Goal: Task Accomplishment & Management: Use online tool/utility

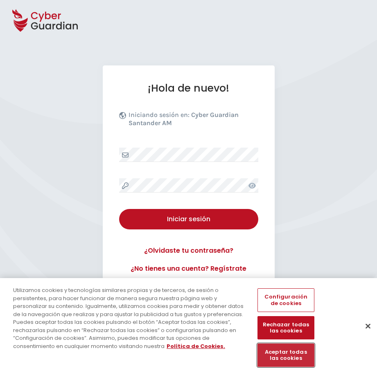
click at [297, 350] on button "Aceptar todas las cookies" at bounding box center [285, 355] width 56 height 23
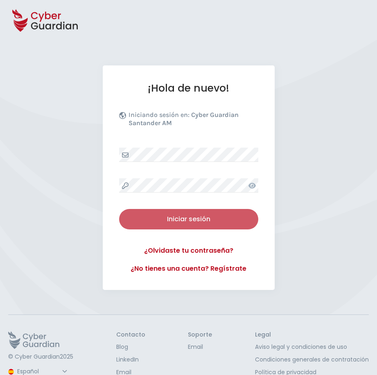
click at [193, 226] on button "Iniciar sesión" at bounding box center [188, 219] width 139 height 20
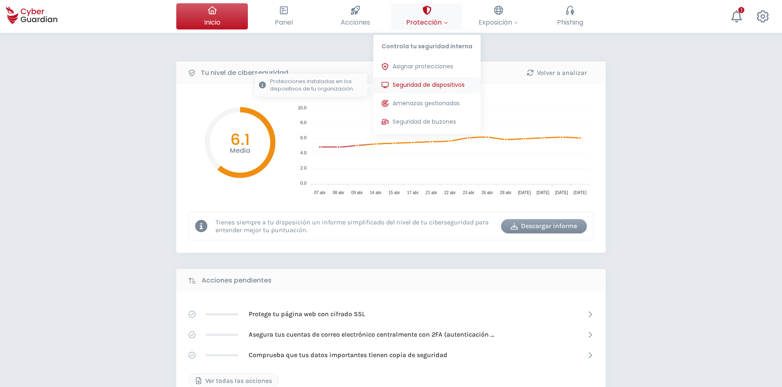
click at [376, 79] on button "Seguridad de dispositivos Protecciones instaladas en los dispositivos de tu org…" at bounding box center [426, 85] width 107 height 16
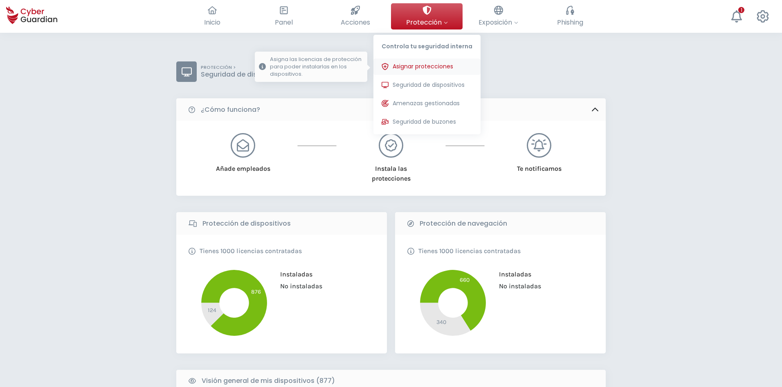
click at [376, 61] on button "Asignar protecciones Asigna las licencias de protección para poder instalarlas …" at bounding box center [426, 66] width 107 height 16
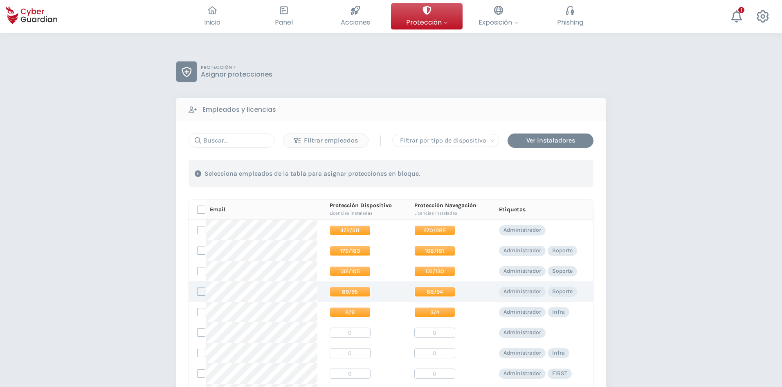
click at [339, 294] on span "89/95" at bounding box center [350, 291] width 41 height 10
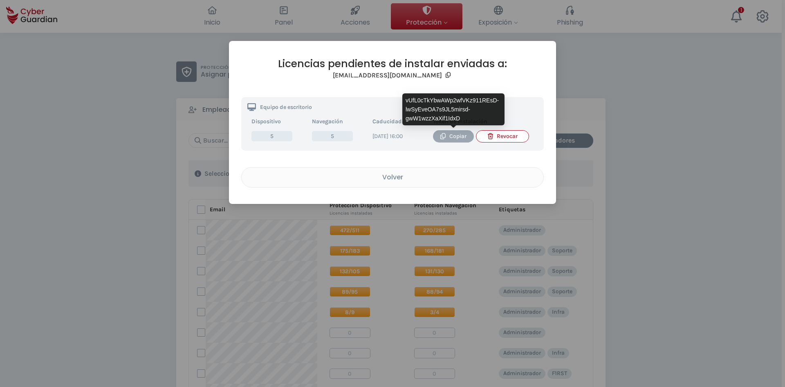
click at [376, 135] on div "Copiar" at bounding box center [453, 136] width 29 height 9
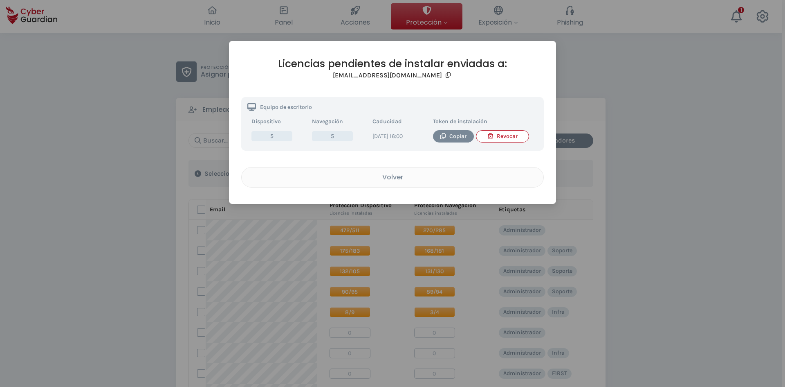
drag, startPoint x: 188, startPoint y: 184, endPoint x: 333, endPoint y: 166, distance: 146.4
click at [187, 185] on div "Licencias pendientes de instalar enviadas a: [EMAIL_ADDRESS][DOMAIN_NAME] Equip…" at bounding box center [392, 193] width 785 height 387
